Goal: Task Accomplishment & Management: Manage account settings

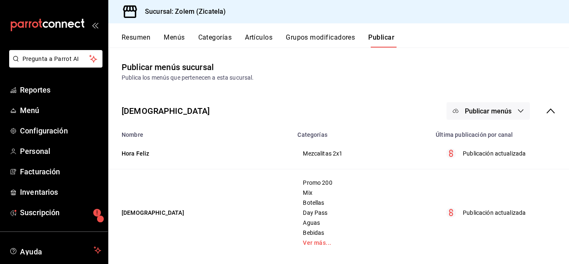
scroll to position [51, 0]
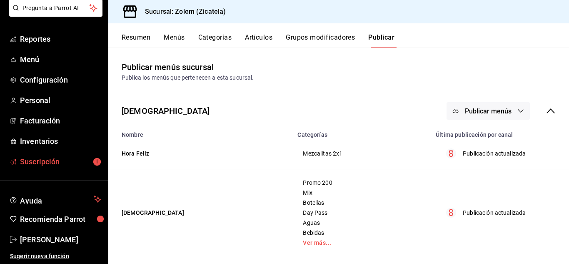
click at [55, 160] on span "Suscripción" at bounding box center [60, 161] width 81 height 11
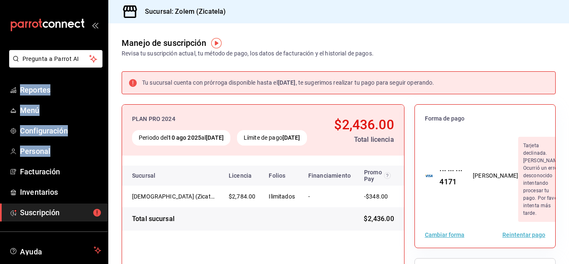
drag, startPoint x: 55, startPoint y: 160, endPoint x: 52, endPoint y: 229, distance: 69.3
click at [52, 229] on div "Pregunta a Parrot AI Reportes Menú Configuración Personal Facturación Inventari…" at bounding box center [54, 182] width 108 height 264
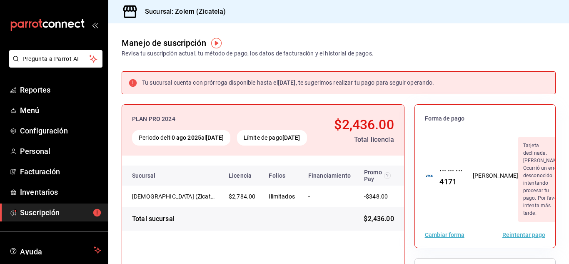
click at [52, 229] on div "Pregunta a Parrot AI Reportes Menú Configuración Personal Facturación Inventari…" at bounding box center [54, 182] width 108 height 264
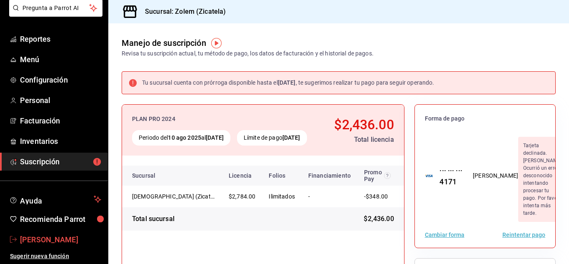
click at [43, 238] on span "[PERSON_NAME]" at bounding box center [60, 239] width 81 height 11
